Goal: Task Accomplishment & Management: Use online tool/utility

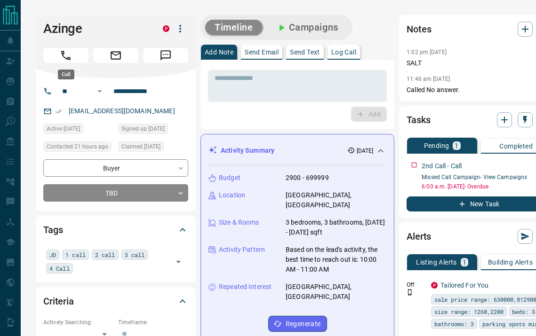
click at [66, 58] on icon "Call" at bounding box center [65, 55] width 9 height 9
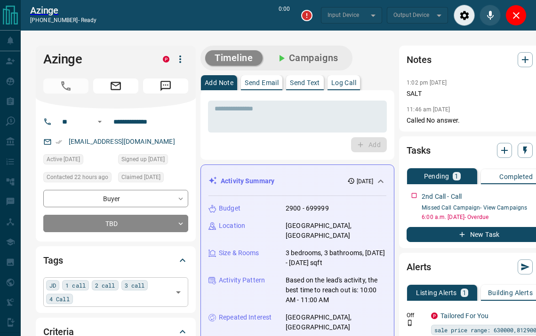
click at [82, 302] on div "JD 1 call 2 call 3 call 4 Call ​" at bounding box center [115, 292] width 145 height 29
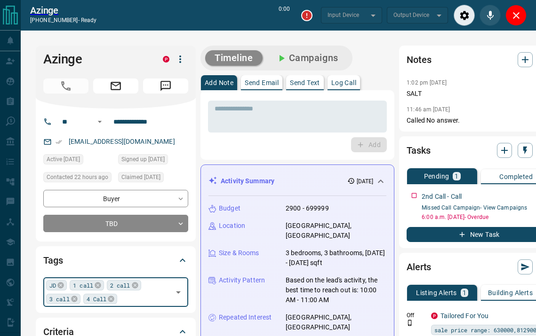
type input "*"
type input "*******"
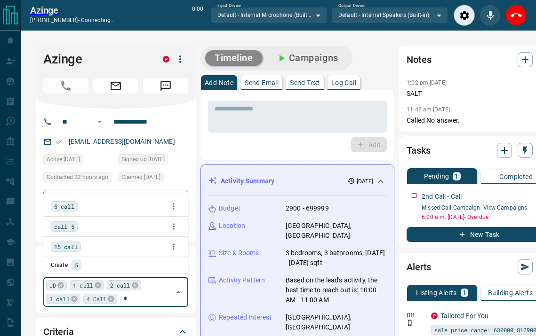
click at [63, 208] on span "5 call" at bounding box center [64, 206] width 20 height 9
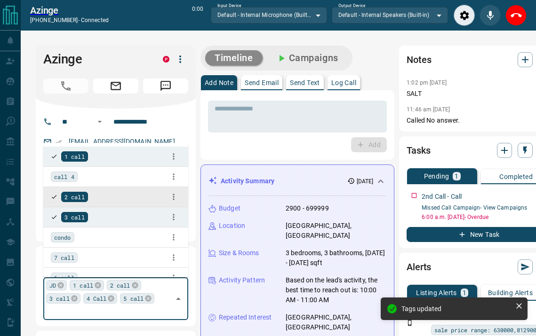
click at [351, 83] on p "Log Call" at bounding box center [343, 83] width 25 height 7
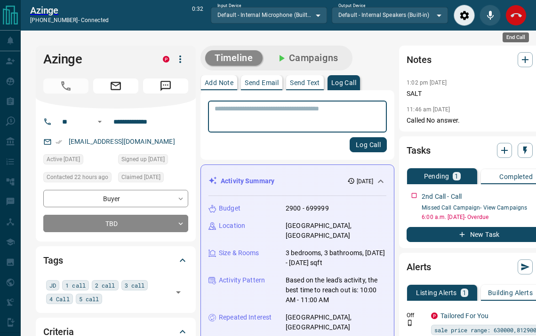
click at [518, 17] on icon "End Call" at bounding box center [516, 15] width 11 height 11
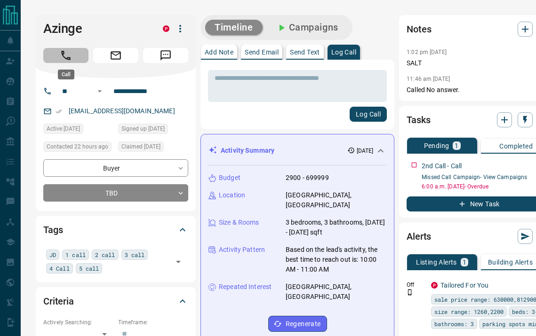
click at [76, 62] on button "Call" at bounding box center [65, 55] width 45 height 15
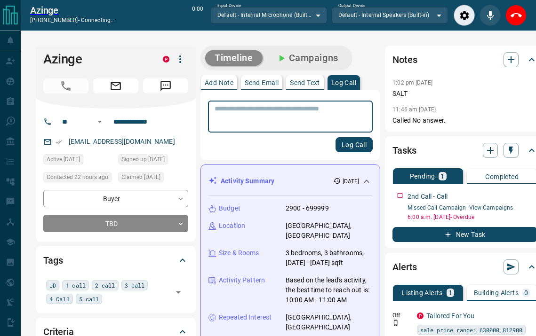
click at [246, 121] on textarea at bounding box center [291, 117] width 152 height 24
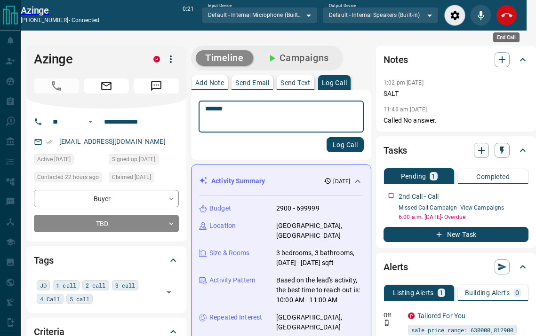
type textarea "*******"
click at [511, 15] on icon "End Call" at bounding box center [506, 15] width 11 height 4
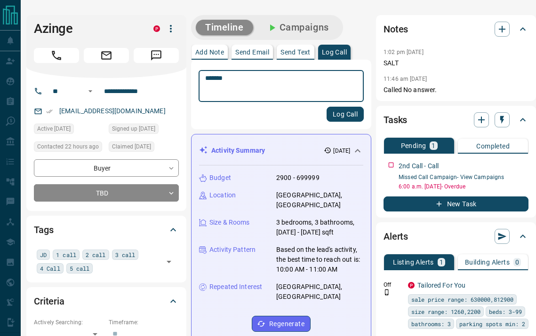
click at [357, 119] on button "Log Call" at bounding box center [345, 114] width 37 height 15
